Goal: Task Accomplishment & Management: Complete application form

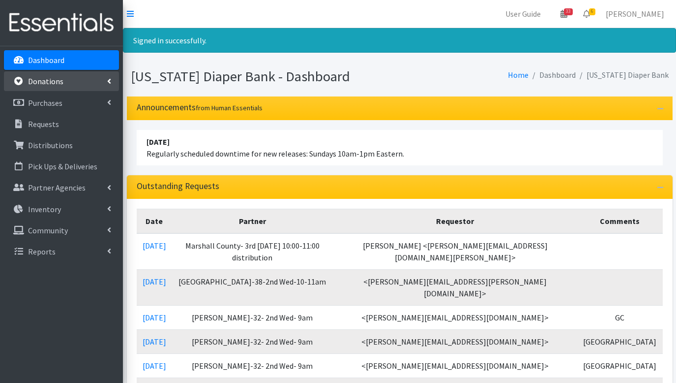
click at [52, 84] on p "Donations" at bounding box center [45, 81] width 35 height 10
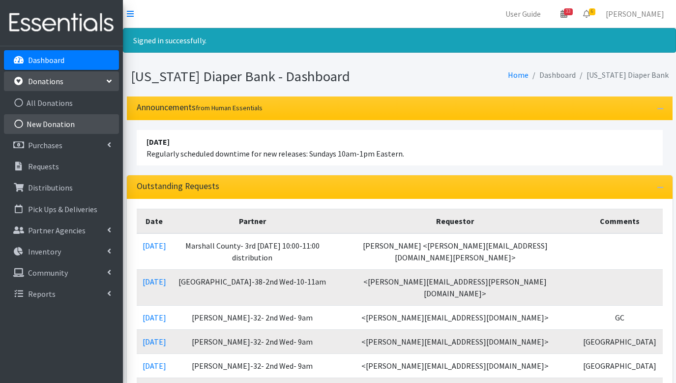
click at [52, 123] on link "New Donation" at bounding box center [61, 124] width 115 height 20
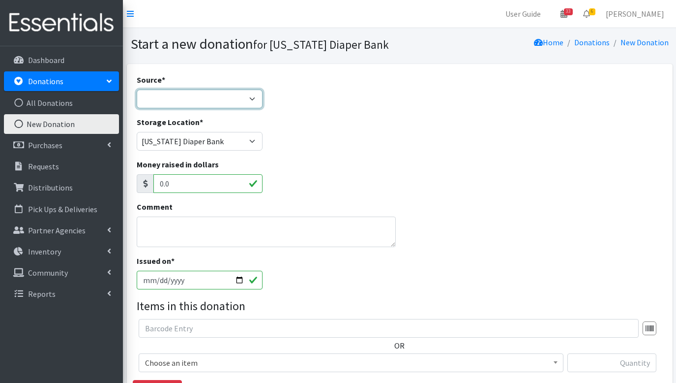
select select "Misc. Donation"
click at [181, 233] on textarea "Comment" at bounding box center [267, 231] width 260 height 30
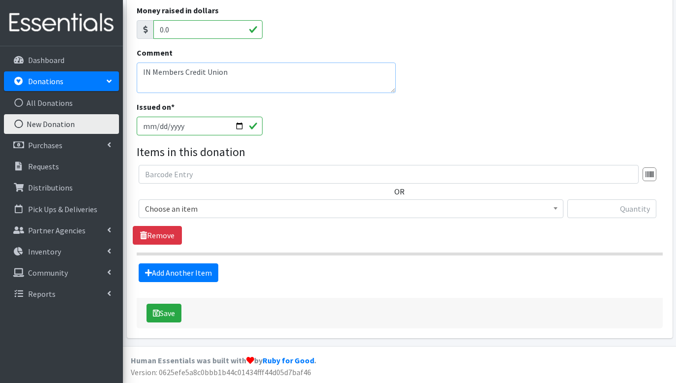
scroll to position [153, 0]
type textarea "IN Members Credit Union"
click at [244, 210] on span "Choose an item" at bounding box center [351, 209] width 412 height 14
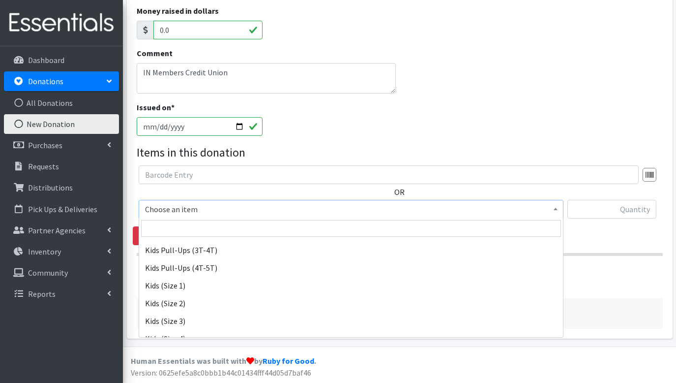
scroll to position [97, 0]
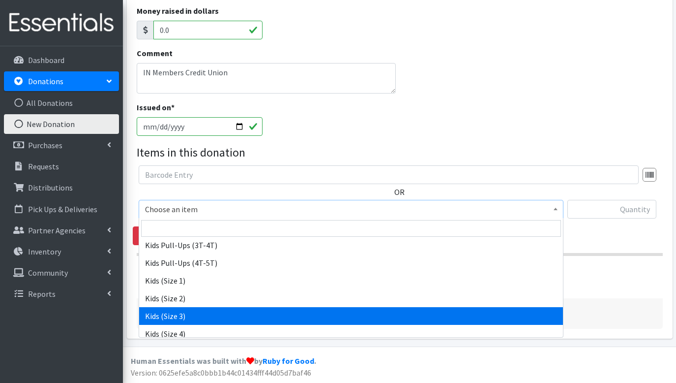
select select "3393"
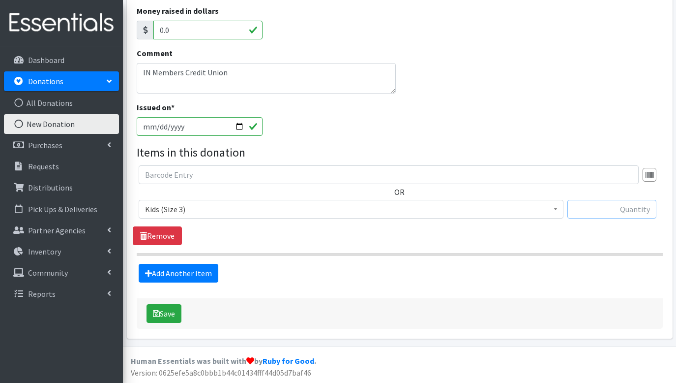
click at [594, 208] on input "text" at bounding box center [612, 209] width 89 height 19
type input "64"
click at [174, 273] on link "Add Another Item" at bounding box center [179, 273] width 80 height 19
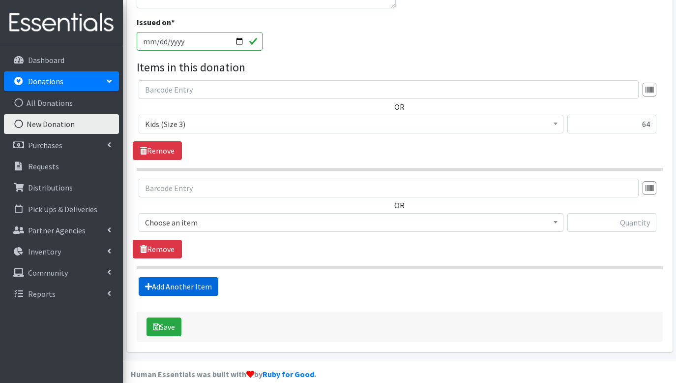
scroll to position [252, 0]
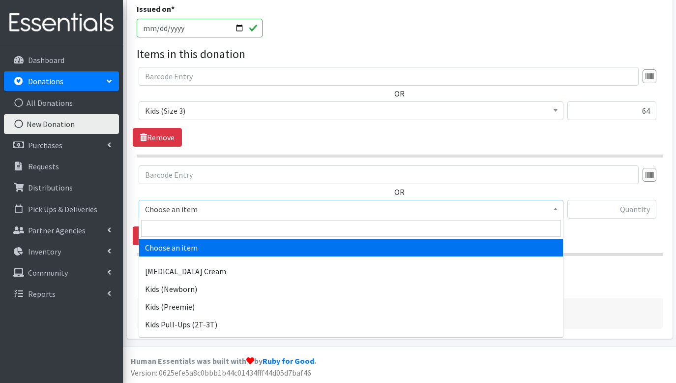
click at [205, 211] on span "Choose an item" at bounding box center [351, 209] width 412 height 14
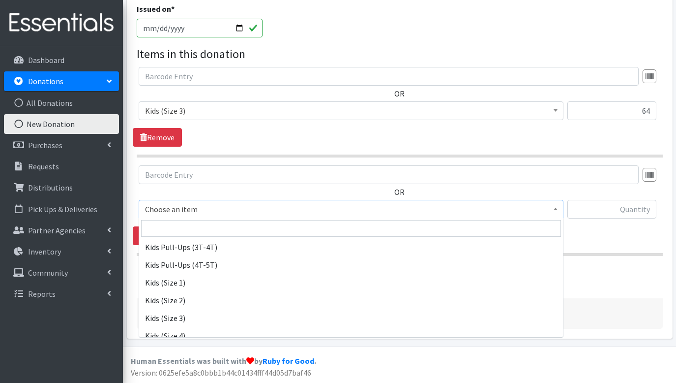
scroll to position [101, 0]
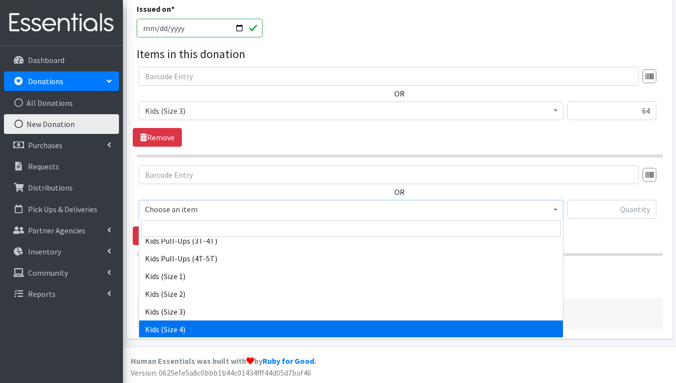
select select "3394"
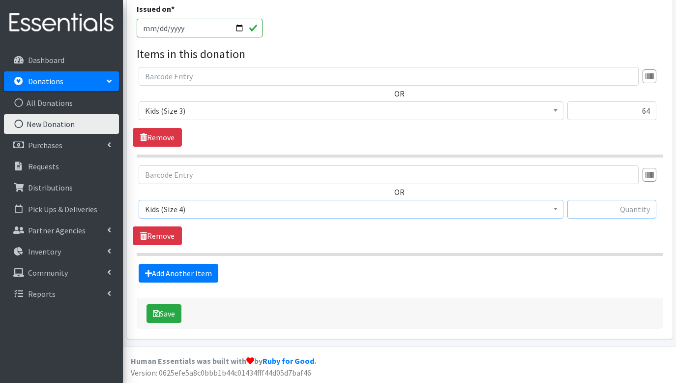
click at [629, 209] on input "text" at bounding box center [612, 209] width 89 height 19
type input "144"
click at [195, 273] on link "Add Another Item" at bounding box center [179, 273] width 80 height 19
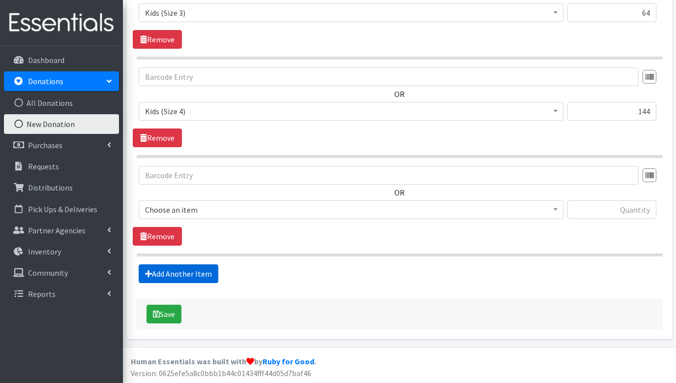
scroll to position [350, 0]
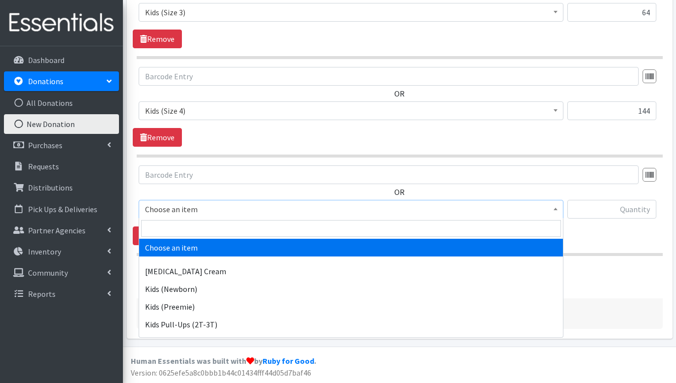
click at [254, 210] on span "Choose an item" at bounding box center [351, 209] width 412 height 14
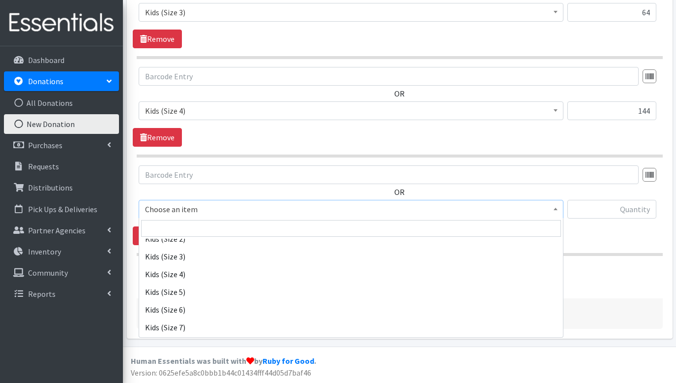
scroll to position [157, 0]
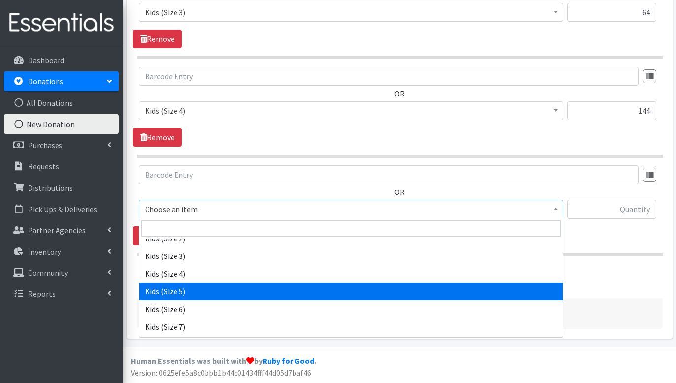
select select "3407"
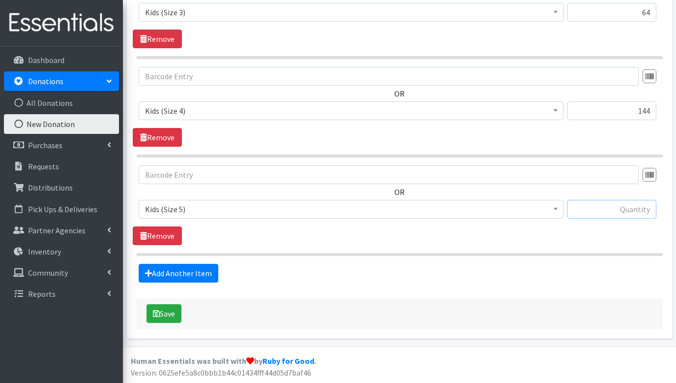
click at [618, 208] on input "text" at bounding box center [612, 209] width 89 height 19
type input "192"
click at [177, 273] on link "Add Another Item" at bounding box center [179, 273] width 80 height 19
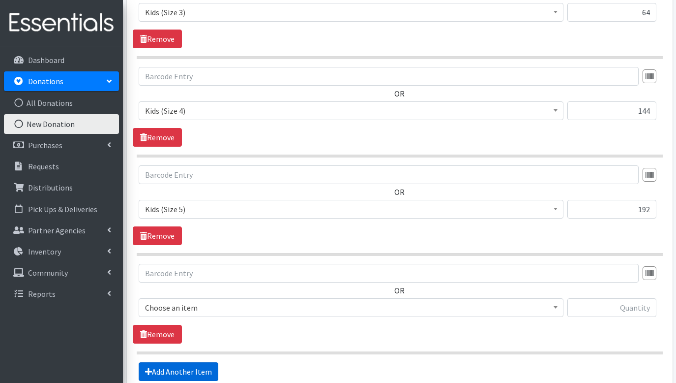
scroll to position [449, 0]
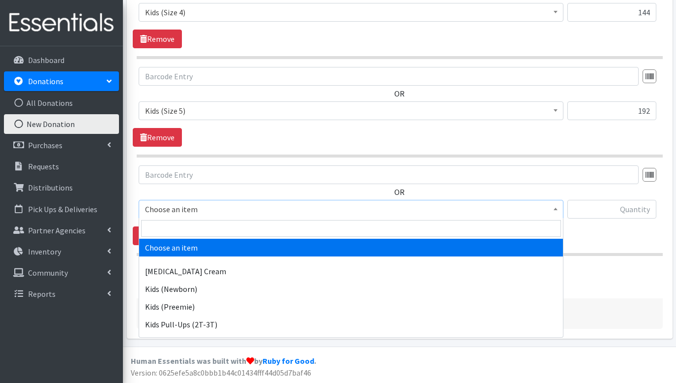
click at [213, 212] on span "Choose an item" at bounding box center [351, 209] width 412 height 14
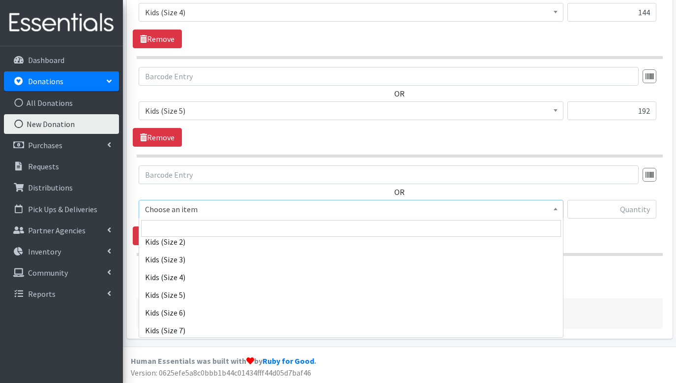
scroll to position [154, 0]
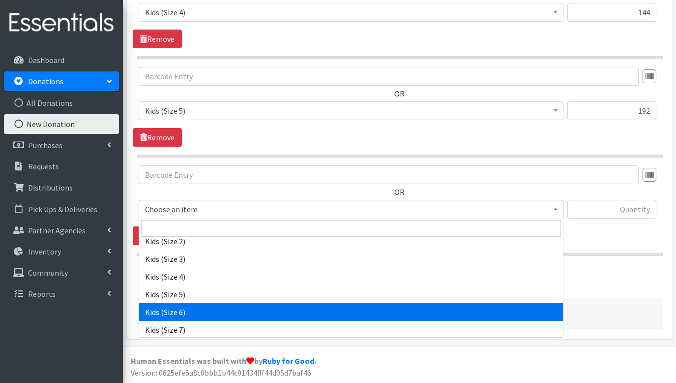
select select "3419"
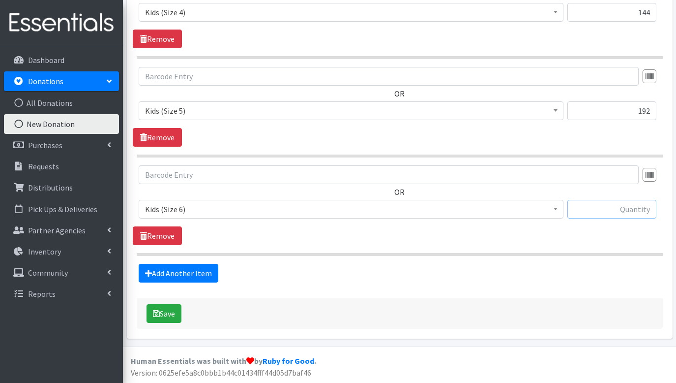
click at [628, 213] on input "text" at bounding box center [612, 209] width 89 height 19
type input "160"
click at [204, 274] on link "Add Another Item" at bounding box center [179, 273] width 80 height 19
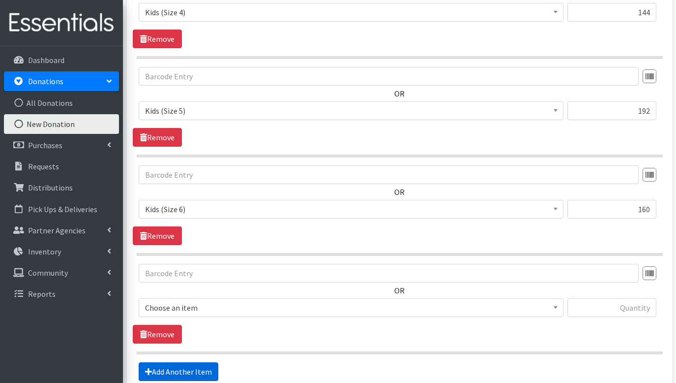
scroll to position [547, 0]
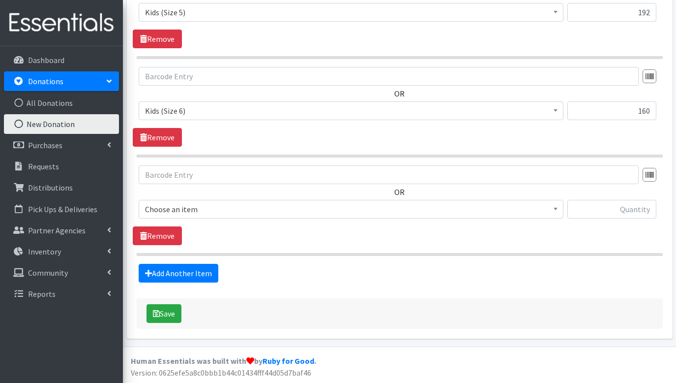
click at [262, 210] on span "Choose an item" at bounding box center [351, 209] width 412 height 14
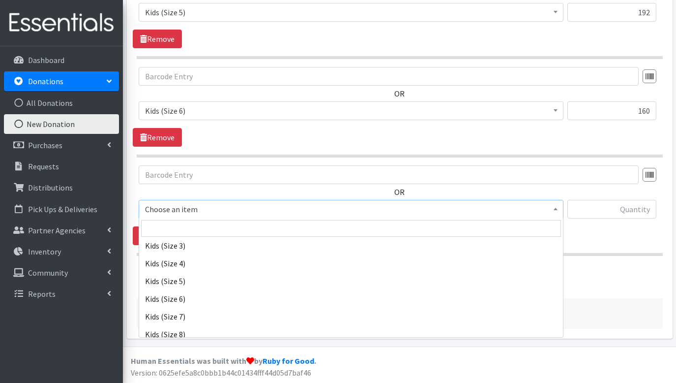
scroll to position [175, 0]
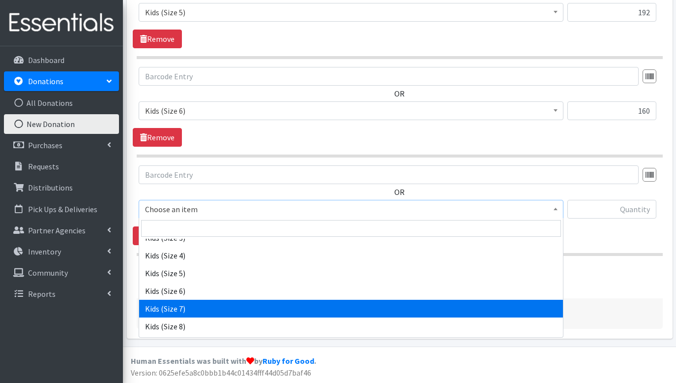
select select "7177"
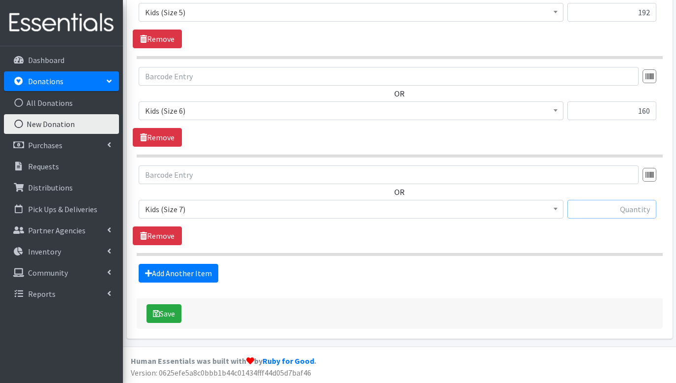
click at [620, 205] on input "text" at bounding box center [612, 209] width 89 height 19
type input "20"
click at [171, 277] on link "Add Another Item" at bounding box center [179, 273] width 80 height 19
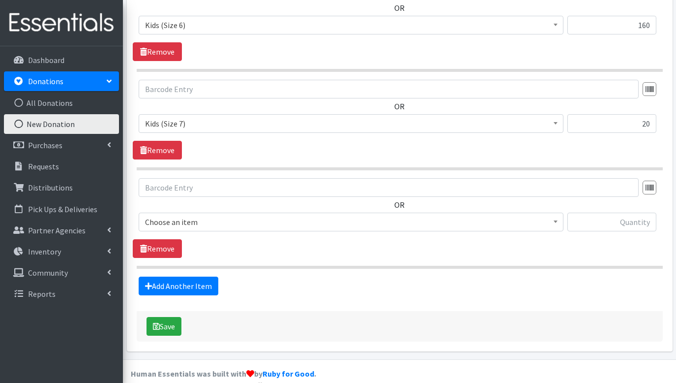
scroll to position [645, 0]
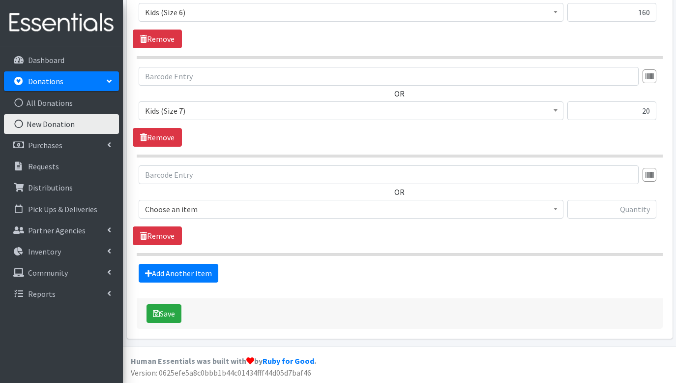
click at [220, 201] on span "Choose an item" at bounding box center [351, 209] width 425 height 19
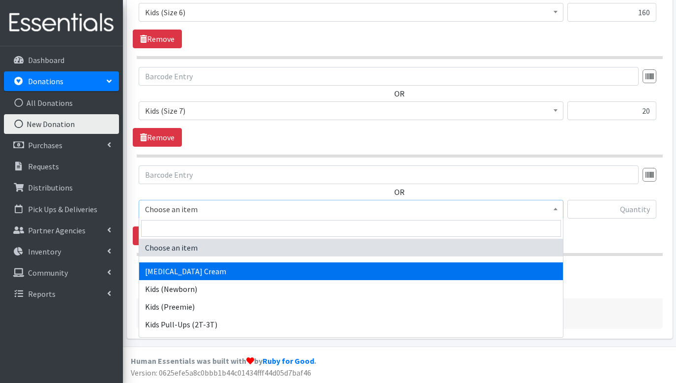
select select "13587"
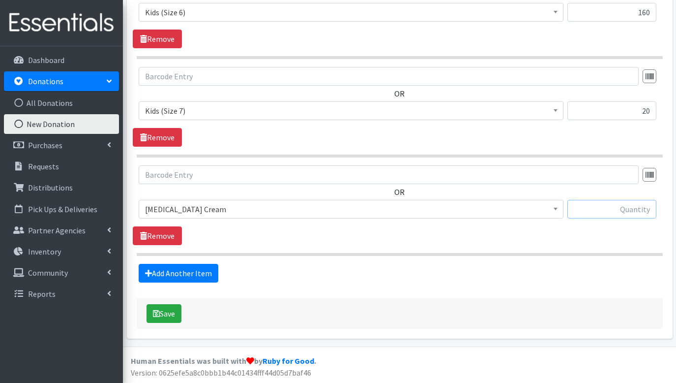
click at [620, 208] on input "text" at bounding box center [612, 209] width 89 height 19
type input "8"
click at [195, 273] on link "Add Another Item" at bounding box center [179, 273] width 80 height 19
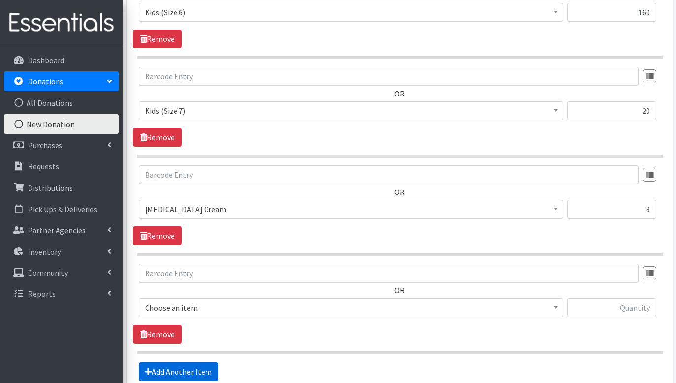
scroll to position [744, 0]
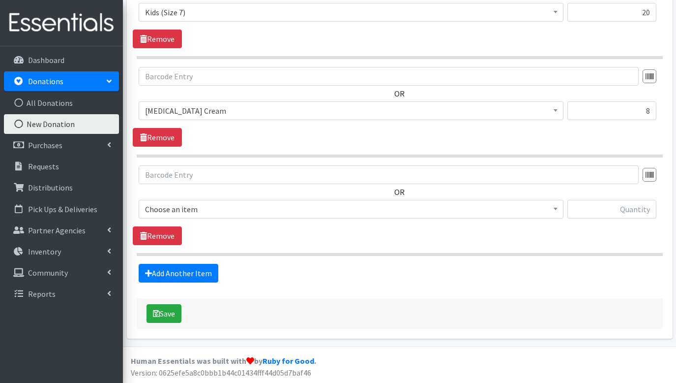
click at [222, 211] on span "Choose an item" at bounding box center [351, 209] width 412 height 14
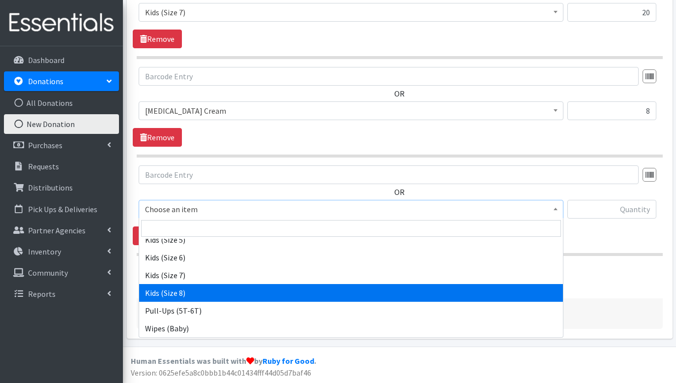
scroll to position [209, 0]
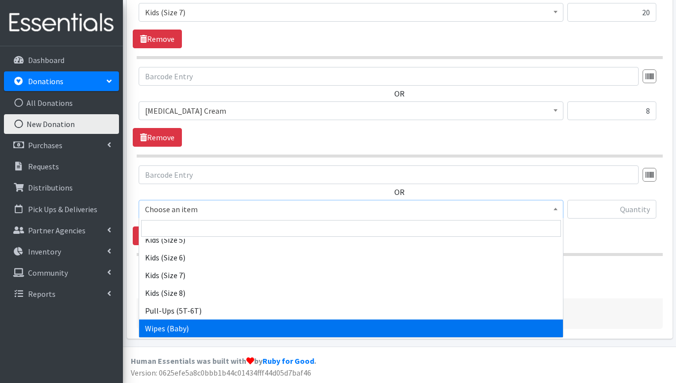
select select "3418"
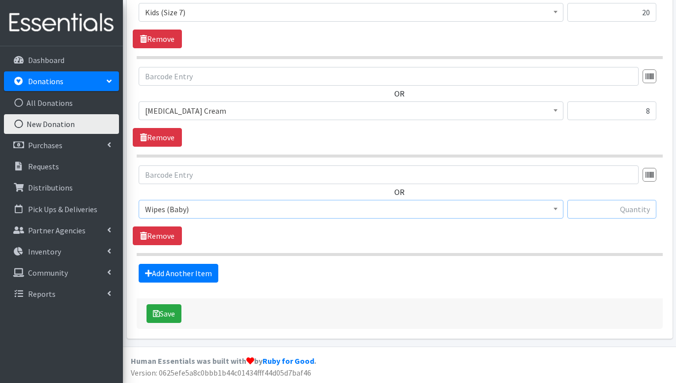
click at [621, 204] on input "text" at bounding box center [612, 209] width 89 height 19
type input "22"
click at [179, 312] on button "Save" at bounding box center [164, 313] width 35 height 19
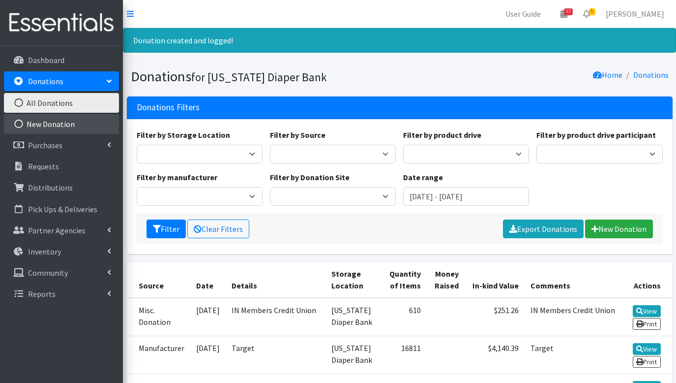
click at [58, 128] on link "New Donation" at bounding box center [61, 124] width 115 height 20
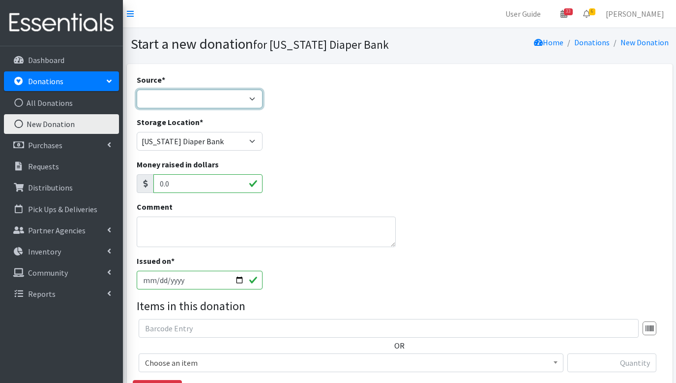
select select "Misc. Donation"
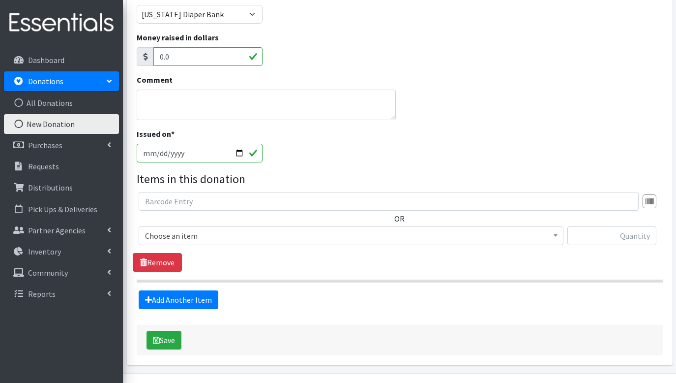
scroll to position [132, 0]
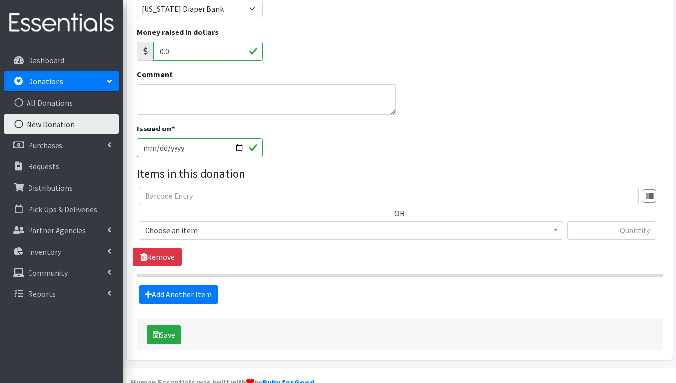
click at [183, 234] on span "Choose an item" at bounding box center [351, 230] width 412 height 14
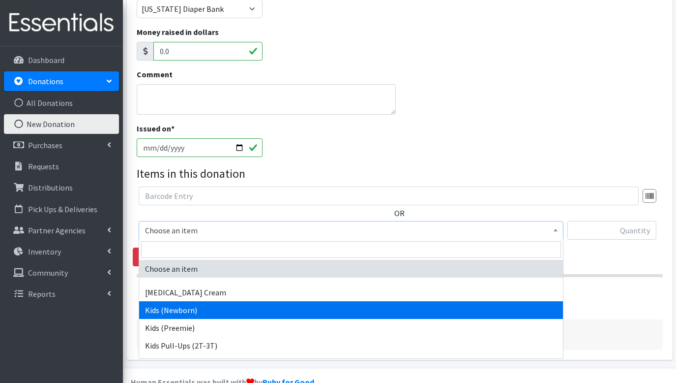
select select "3400"
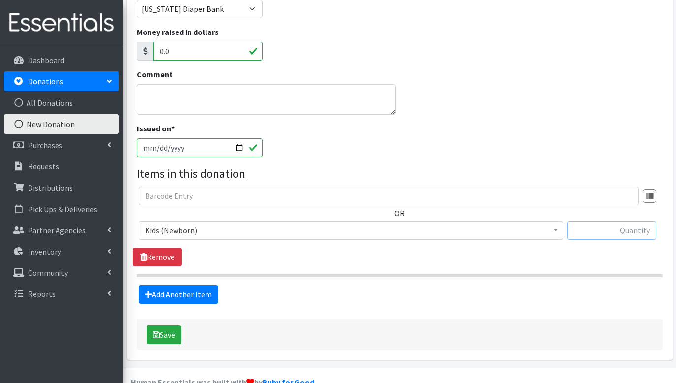
click at [587, 230] on input "text" at bounding box center [612, 230] width 89 height 19
type input "26"
click at [170, 296] on link "Add Another Item" at bounding box center [179, 294] width 80 height 19
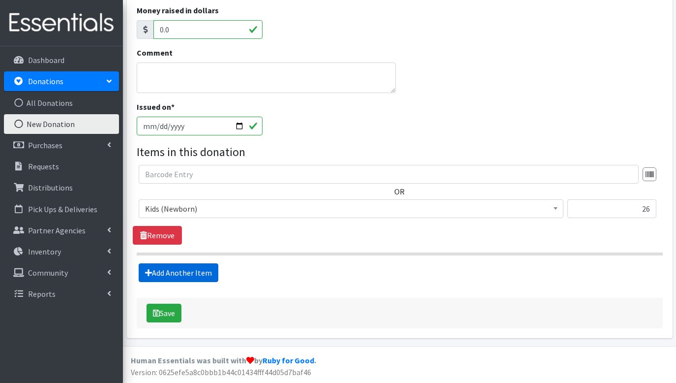
scroll to position [252, 0]
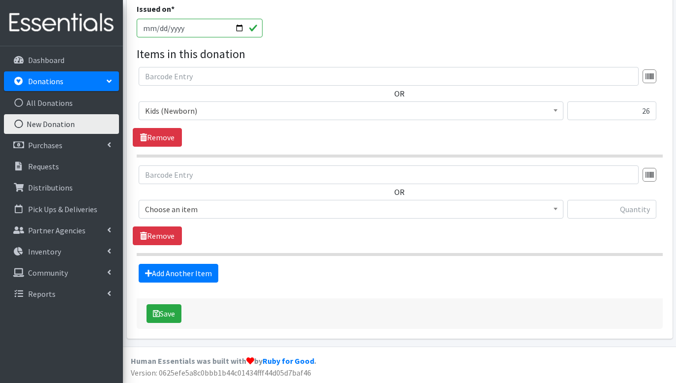
click at [196, 208] on span "Choose an item" at bounding box center [351, 209] width 412 height 14
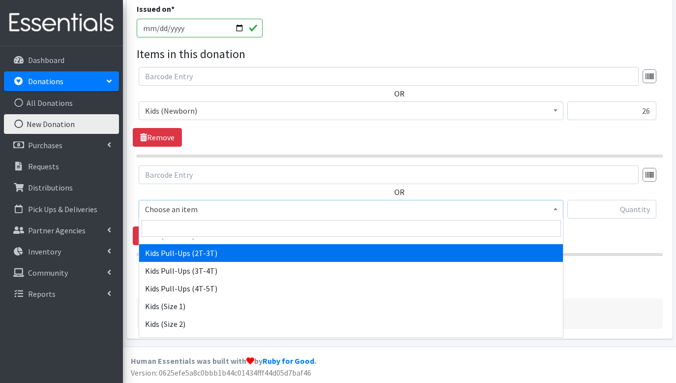
scroll to position [78, 0]
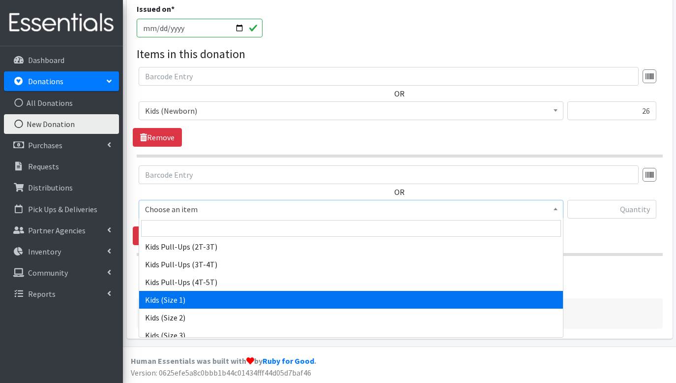
select select "3401"
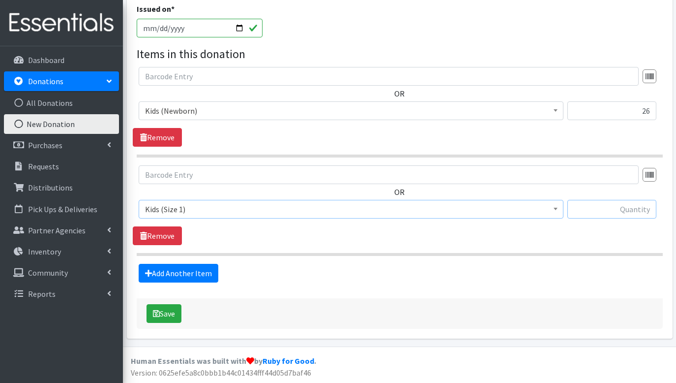
click at [620, 211] on input "text" at bounding box center [612, 209] width 89 height 19
type input "348"
click at [625, 108] on input "26" at bounding box center [612, 110] width 89 height 19
click at [649, 108] on input "26" at bounding box center [612, 110] width 89 height 19
type input "27"
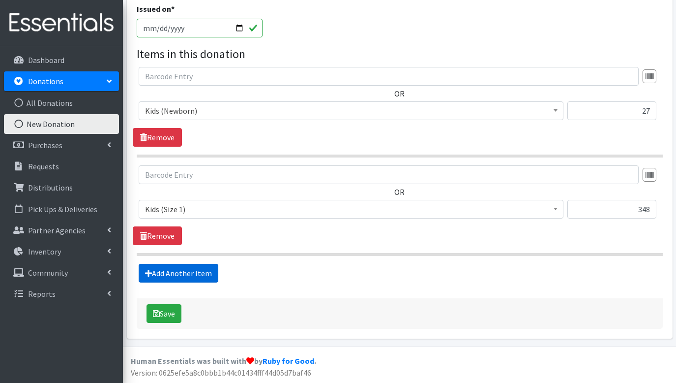
click at [194, 271] on link "Add Another Item" at bounding box center [179, 273] width 80 height 19
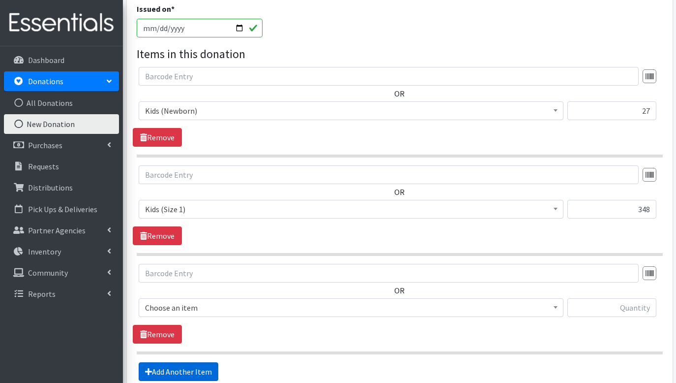
scroll to position [350, 0]
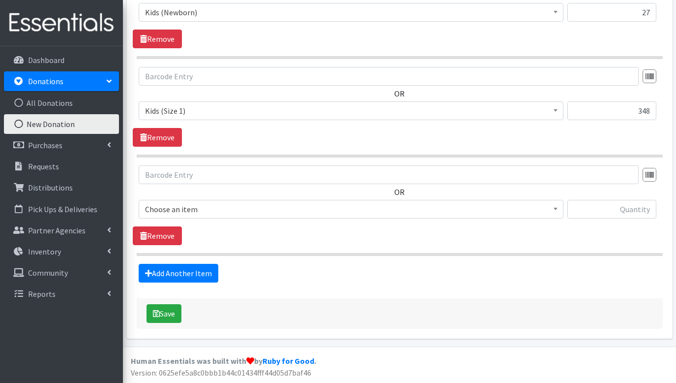
click at [216, 207] on span "Choose an item" at bounding box center [351, 209] width 412 height 14
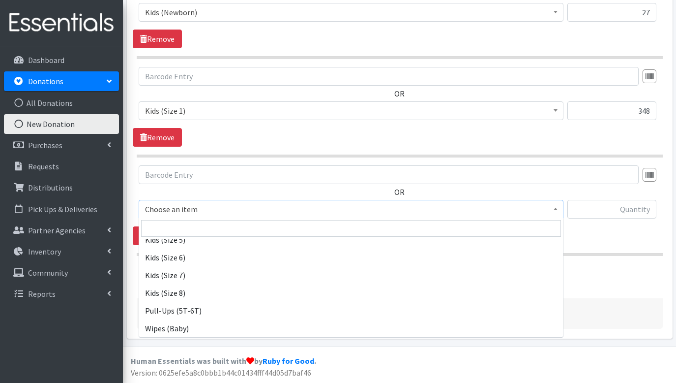
scroll to position [209, 0]
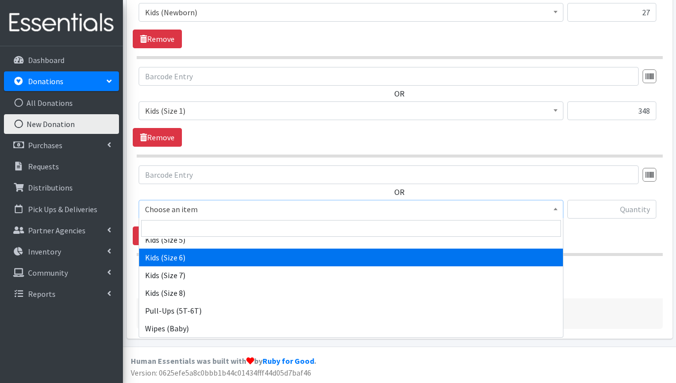
select select "3419"
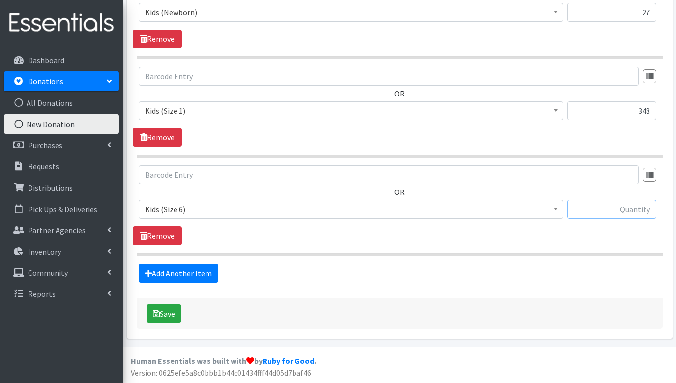
click at [629, 209] on input "text" at bounding box center [612, 209] width 89 height 19
type input "48"
click at [162, 317] on button "Save" at bounding box center [164, 313] width 35 height 19
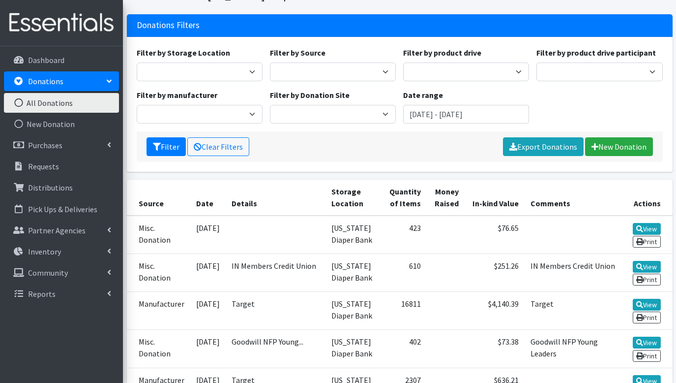
scroll to position [83, 0]
